Goal: Navigation & Orientation: Find specific page/section

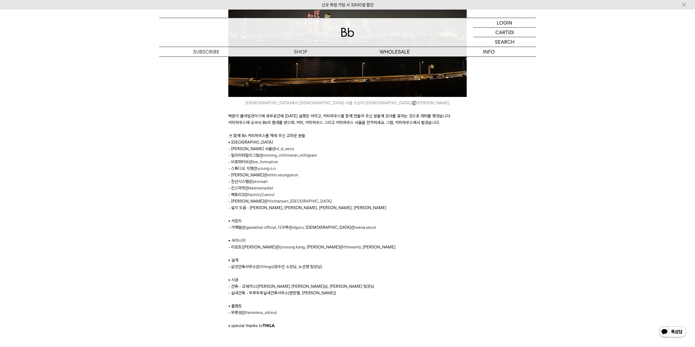
scroll to position [2676, 0]
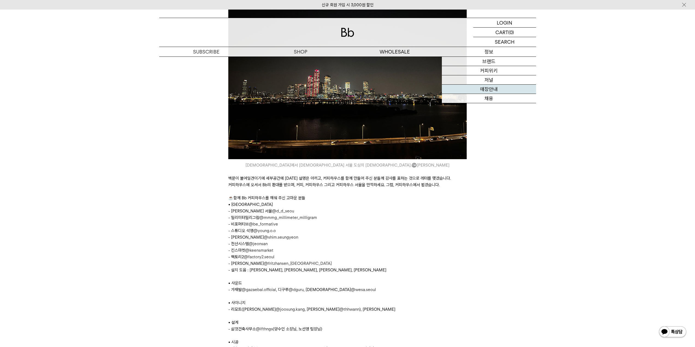
click at [490, 90] on link "매장안내" at bounding box center [489, 89] width 94 height 9
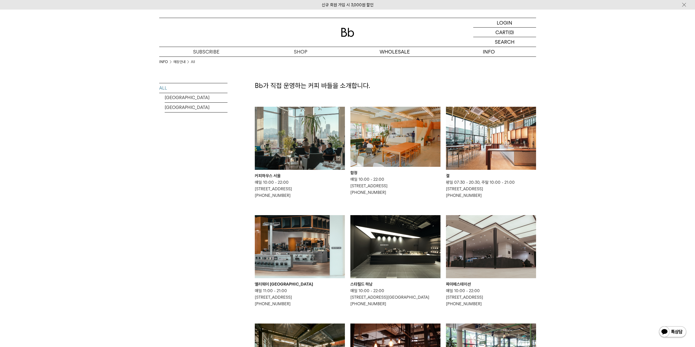
click at [374, 129] on img at bounding box center [395, 137] width 90 height 60
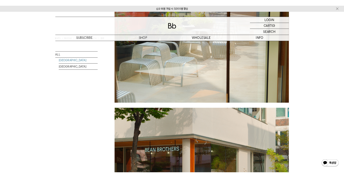
scroll to position [1092, 0]
